Goal: Task Accomplishment & Management: Manage account settings

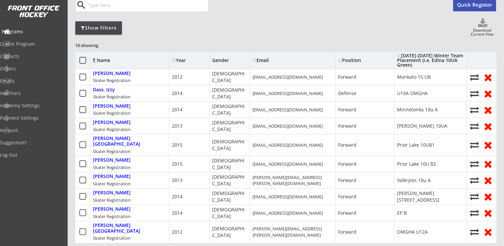
click at [28, 33] on div "Programs" at bounding box center [32, 31] width 60 height 5
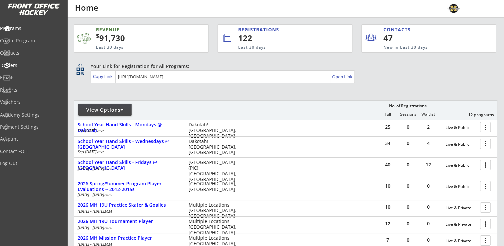
click at [27, 63] on div "Orders" at bounding box center [32, 65] width 60 height 5
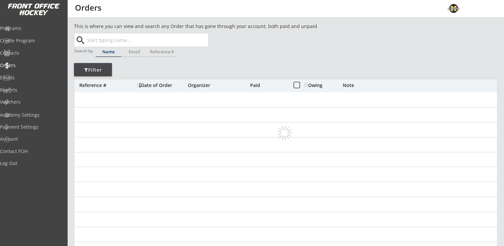
click at [114, 39] on input "text" at bounding box center [147, 39] width 122 height 13
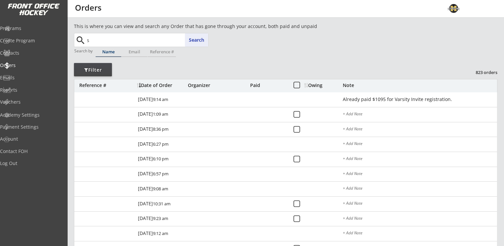
type input "sa"
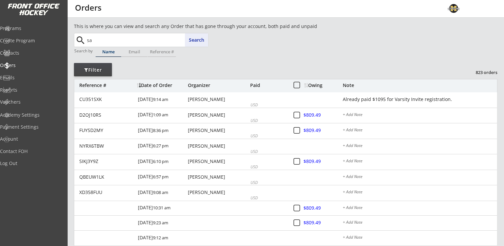
type input "sasha Reuter"
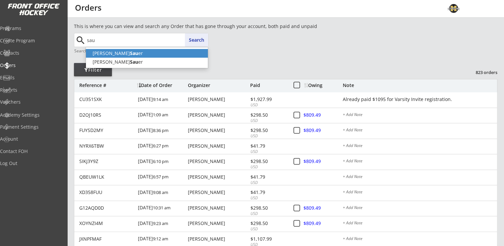
click at [130, 51] on strong "Sau" at bounding box center [134, 53] width 8 height 6
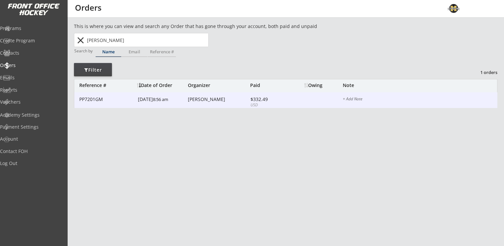
type input "Stacy Sauer"
click at [212, 105] on div "PP7201GM 4/17/25 8:56 am Stacy Sauer $332.49 USD + Add Note" at bounding box center [285, 100] width 422 height 16
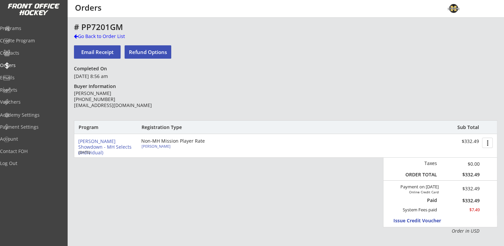
click at [158, 146] on div "Mckenley Sauer" at bounding box center [178, 146] width 74 height 4
select select ""Forward""
select select ""Youth Large/XL""
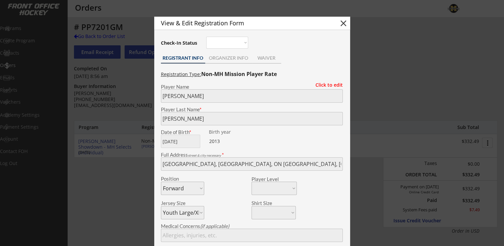
click at [223, 52] on div "View & Edit Registration Form close Check-In Status Not here Present REGISTRANT…" at bounding box center [252, 186] width 196 height 339
click at [226, 56] on div "ORGANIZER INFO" at bounding box center [228, 58] width 47 height 5
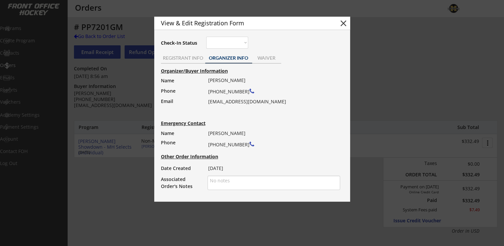
click at [207, 102] on div "Organizer/Buyer Information Name Phone Email Stacy Sauer (360) 608-5869 stace_3…" at bounding box center [251, 129] width 189 height 124
drag, startPoint x: 208, startPoint y: 102, endPoint x: 254, endPoint y: 104, distance: 45.6
click at [254, 104] on div "Stacy Sauer (360) 608-5869 stace_32@yahoo.com" at bounding box center [271, 91] width 127 height 31
drag, startPoint x: 254, startPoint y: 104, endPoint x: 250, endPoint y: 102, distance: 4.0
copy div "stace_32@yahoo.com"
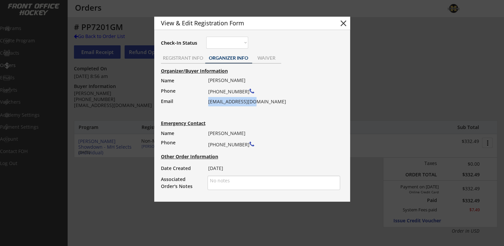
click at [345, 25] on button "close" at bounding box center [343, 23] width 10 height 10
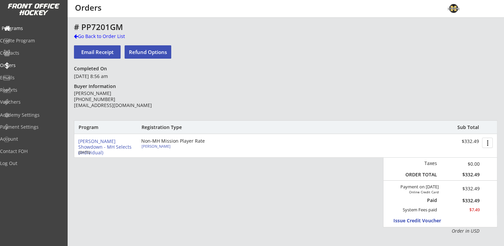
click at [23, 31] on div "Programs" at bounding box center [32, 28] width 60 height 5
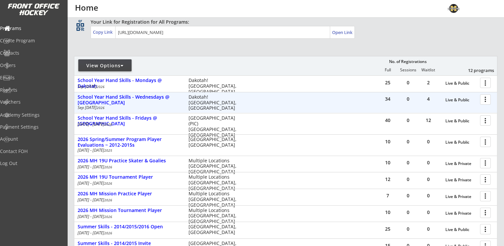
scroll to position [100, 0]
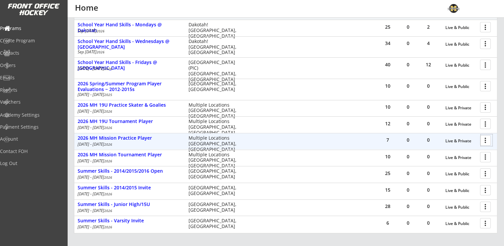
click at [486, 142] on div at bounding box center [486, 140] width 12 height 12
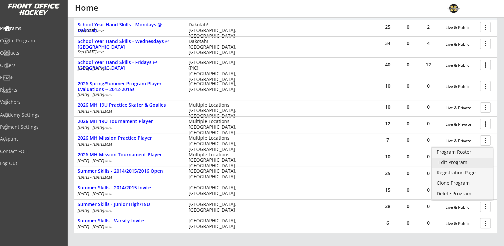
click at [466, 162] on div "Edit Program" at bounding box center [462, 162] width 48 height 5
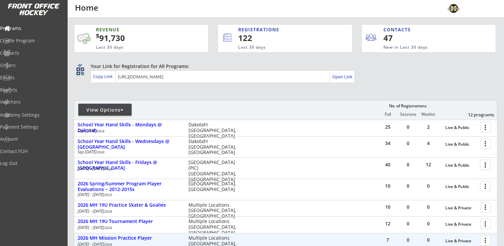
scroll to position [67, 0]
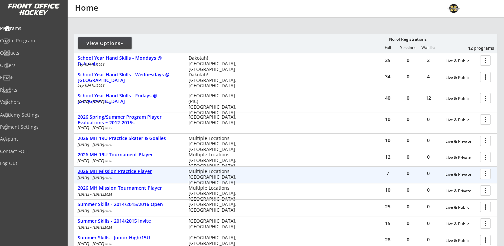
click at [92, 172] on div "2026 MH Mission Practice Player" at bounding box center [130, 171] width 104 height 6
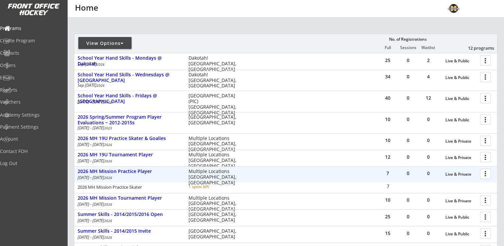
click at [485, 172] on div at bounding box center [486, 173] width 12 height 12
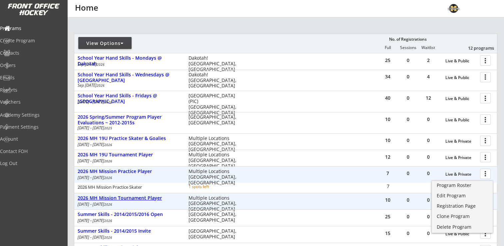
click at [110, 199] on div "2026 MH Mission Tournament Player" at bounding box center [130, 198] width 104 height 6
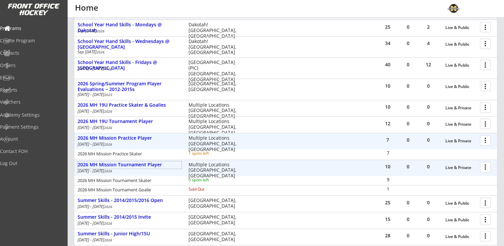
scroll to position [133, 0]
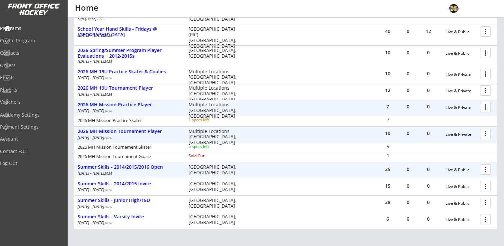
click at [117, 163] on div "25 0 0 Live & Public more_vert Summer Skills - 2014/2015/2016 Open Jun 8 - Aug …" at bounding box center [285, 170] width 422 height 16
click at [119, 165] on div "Summer Skills - 2014/2015/2016 Open" at bounding box center [130, 167] width 104 height 6
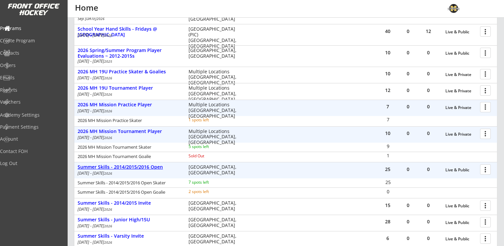
click at [119, 165] on div "Summer Skills - 2014/2015/2016 Open" at bounding box center [130, 167] width 104 height 6
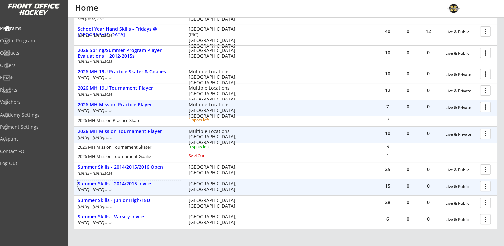
click at [138, 185] on div "Summer Skills - 2014/2015 Invite" at bounding box center [130, 184] width 104 height 6
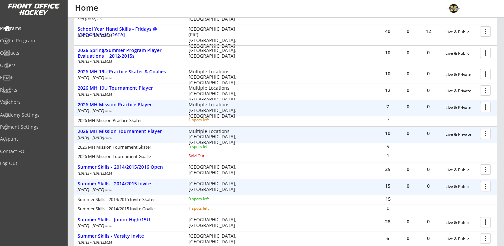
click at [141, 184] on div "Summer Skills - 2014/2015 Invite" at bounding box center [130, 184] width 104 height 6
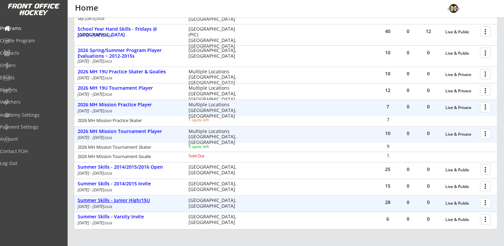
click at [130, 200] on div "Summer Skills - Junior High/15U" at bounding box center [130, 200] width 104 height 6
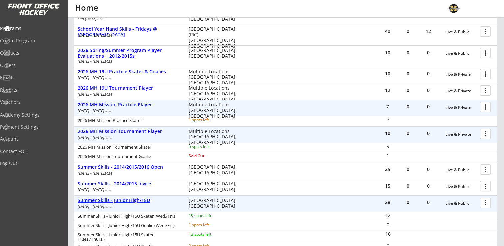
scroll to position [200, 0]
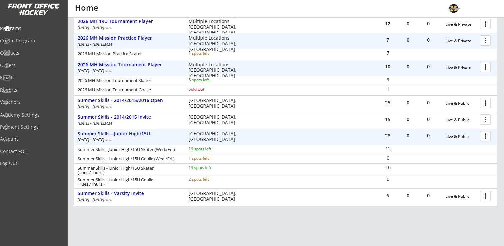
click at [131, 131] on div "Summer Skills - Junior High/15U" at bounding box center [130, 134] width 104 height 6
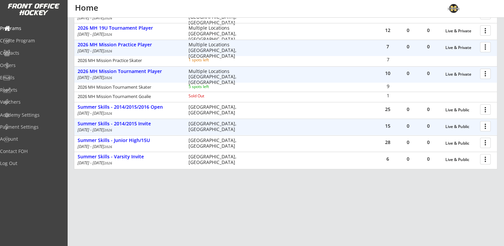
scroll to position [193, 0]
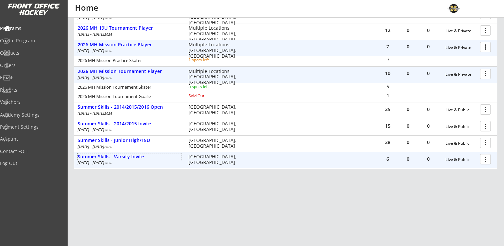
click at [116, 158] on div "Summer Skills - Varsity Invite" at bounding box center [130, 157] width 104 height 6
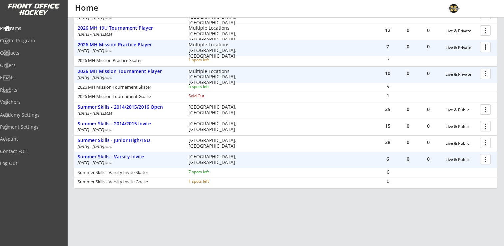
click at [118, 156] on div "Summer Skills - Varsity Invite" at bounding box center [130, 157] width 104 height 6
